Goal: Information Seeking & Learning: Find specific fact

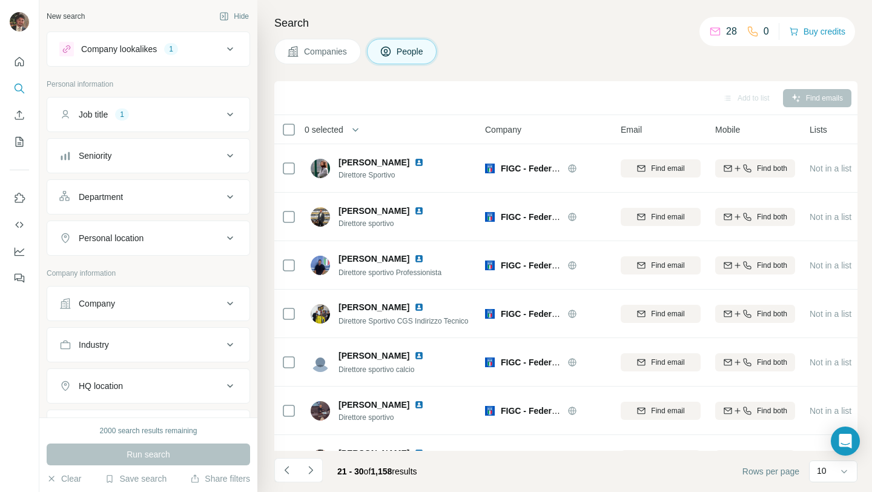
scroll to position [178, 0]
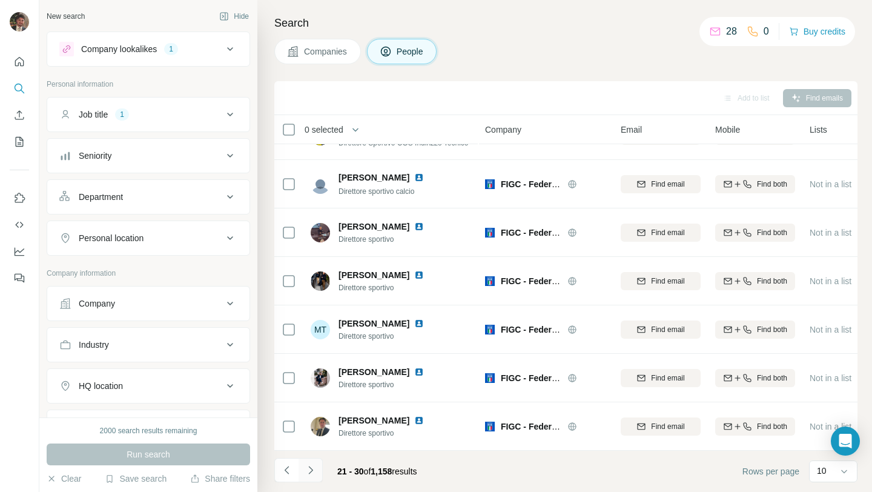
click at [314, 472] on icon "Navigate to next page" at bounding box center [311, 470] width 12 height 12
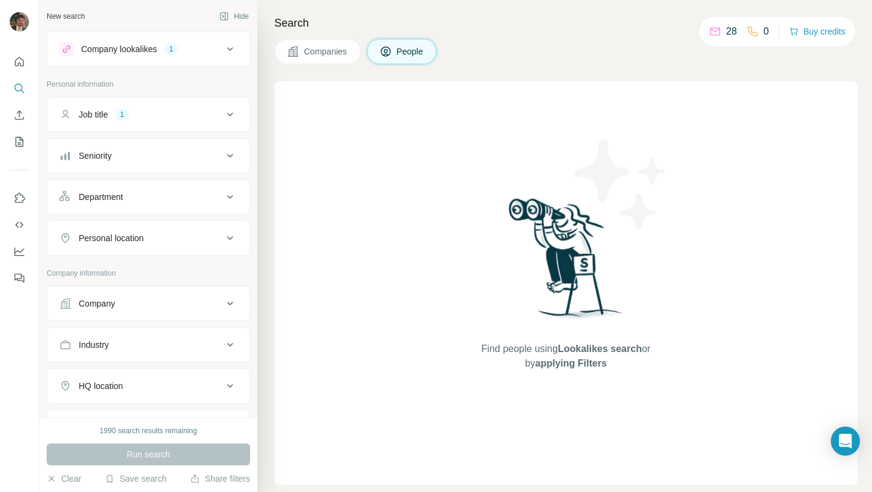
click at [466, 282] on div "Find people using Lookalikes search or by applying Filters" at bounding box center [566, 282] width 218 height 403
click at [390, 257] on div "Find people using Lookalikes search or by applying Filters" at bounding box center [565, 282] width 583 height 403
click at [190, 124] on button "Job title 1" at bounding box center [148, 114] width 202 height 29
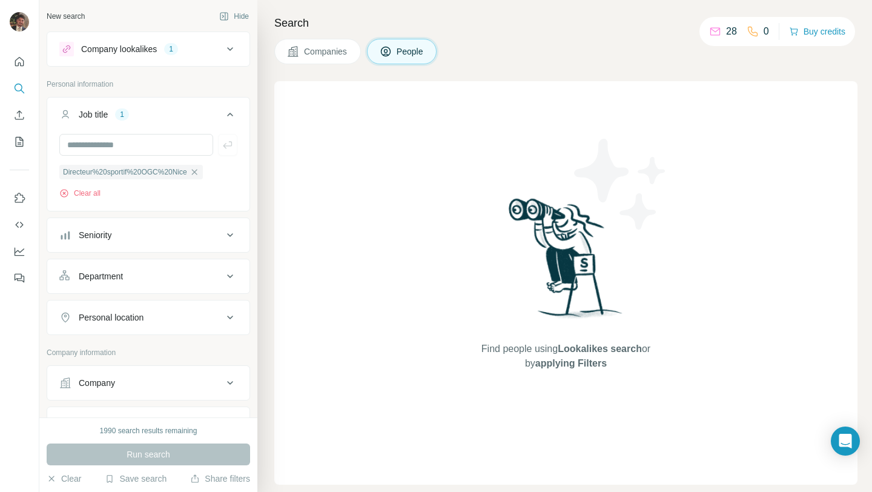
click at [188, 116] on div "Job title 1" at bounding box center [140, 114] width 163 height 12
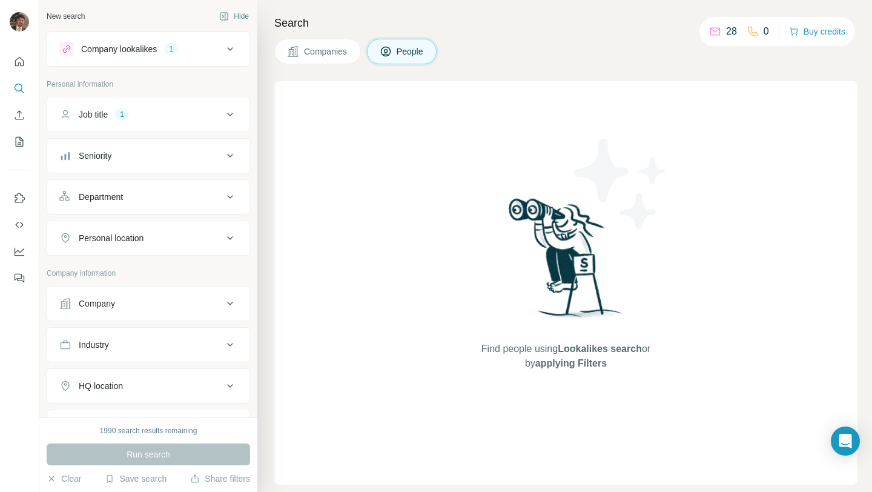
click at [188, 116] on div "Job title 1" at bounding box center [140, 114] width 163 height 12
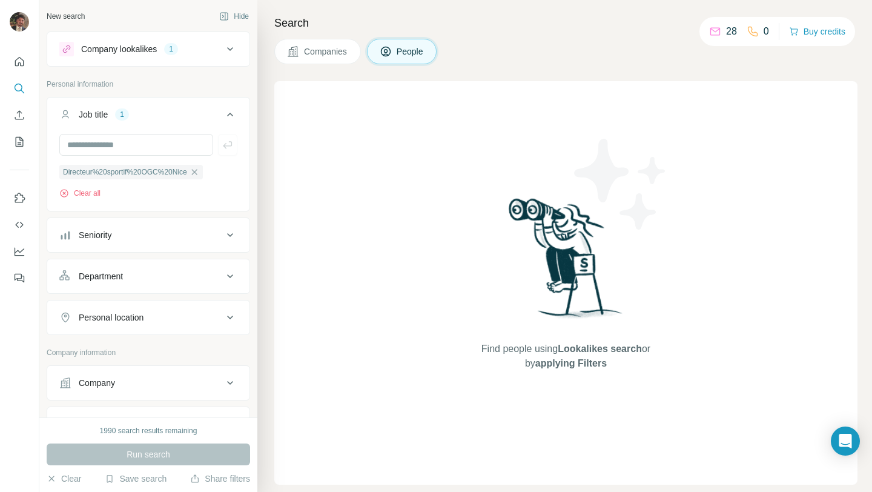
click at [188, 116] on div "Job title 1" at bounding box center [140, 114] width 163 height 12
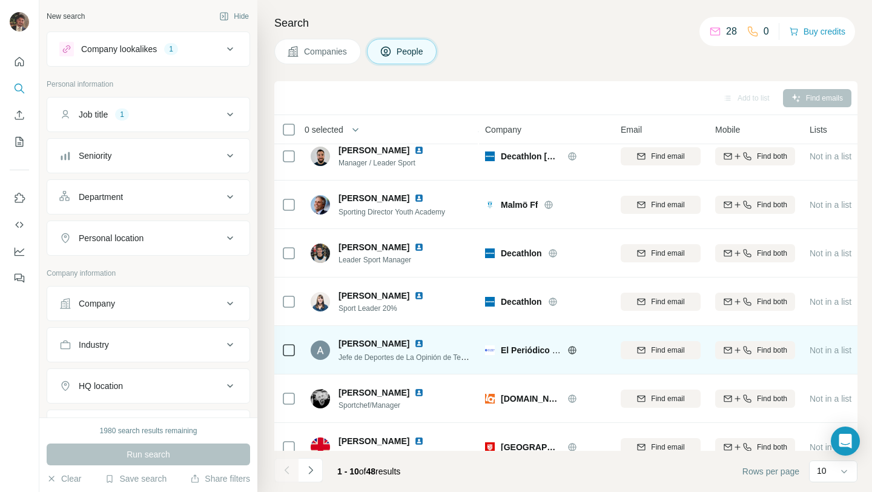
scroll to position [178, 0]
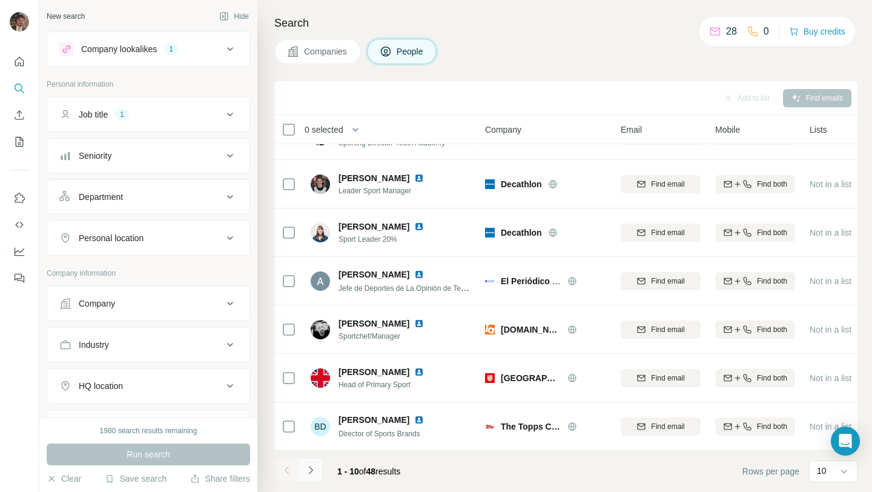
click at [311, 469] on icon "Navigate to next page" at bounding box center [311, 470] width 12 height 12
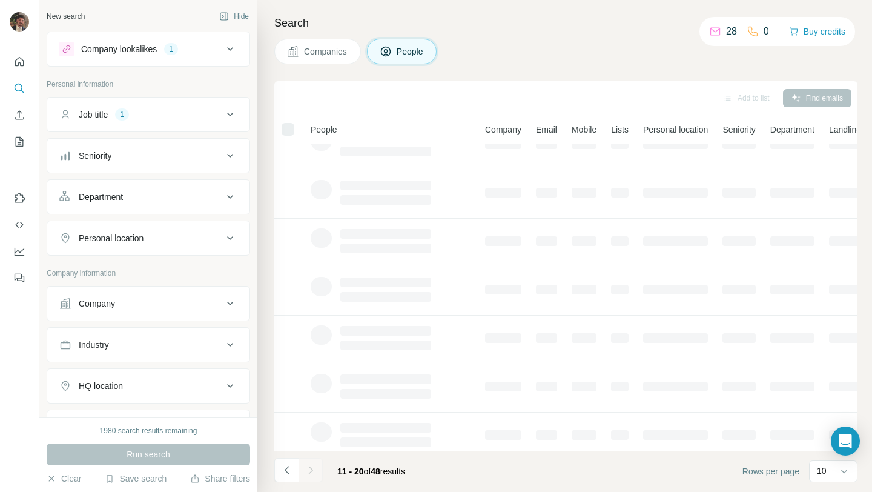
scroll to position [0, 0]
click at [512, 50] on div "Companies People" at bounding box center [565, 51] width 583 height 25
